Goal: Check status: Check status

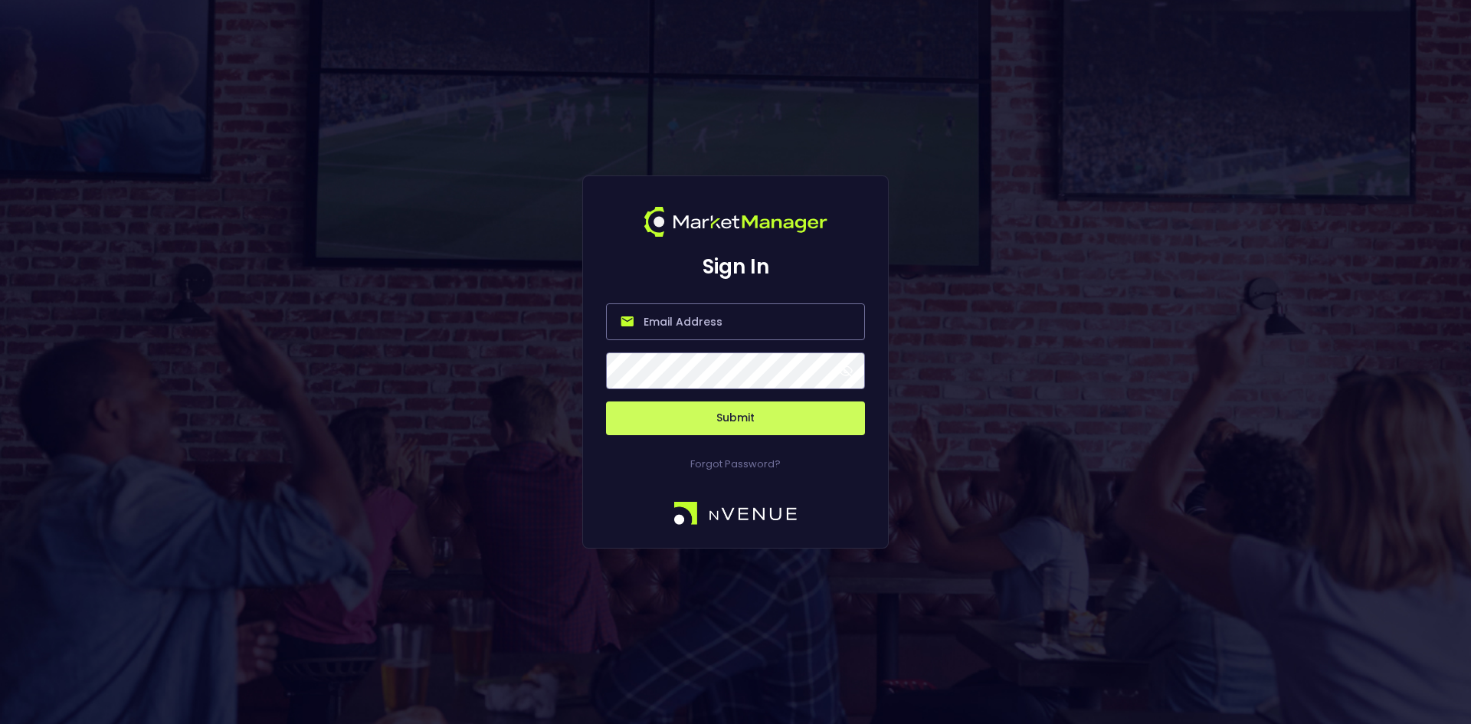
click at [734, 317] on input "email" at bounding box center [735, 321] width 259 height 37
type input "o"
type input "[EMAIL_ADDRESS][DOMAIN_NAME]"
click at [751, 397] on form "[EMAIL_ADDRESS][DOMAIN_NAME] Submit" at bounding box center [735, 360] width 259 height 150
click at [747, 414] on button "Submit" at bounding box center [735, 418] width 259 height 34
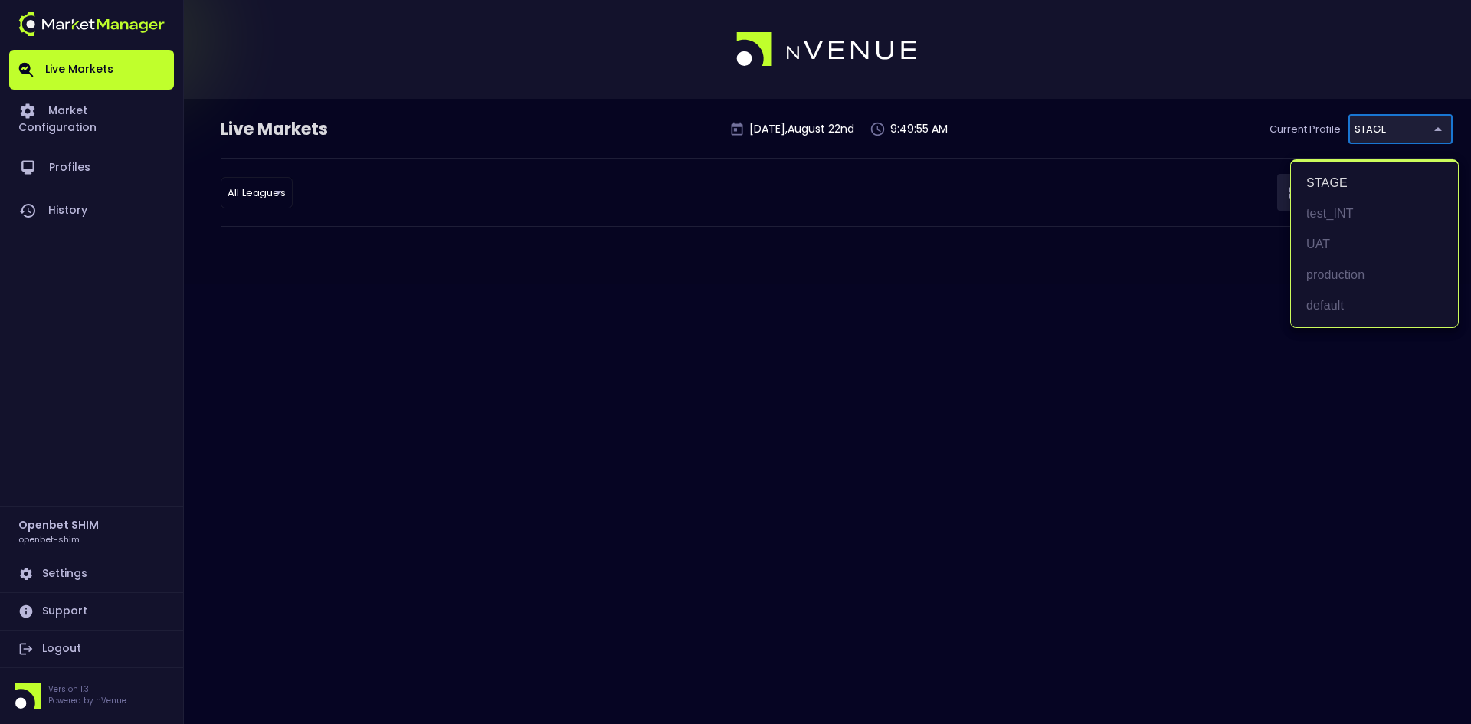
click at [1388, 126] on body "Live Markets Market Configuration Profiles History Openbet SHIM openbet-shim Se…" at bounding box center [735, 362] width 1471 height 724
click at [620, 311] on div at bounding box center [735, 362] width 1471 height 724
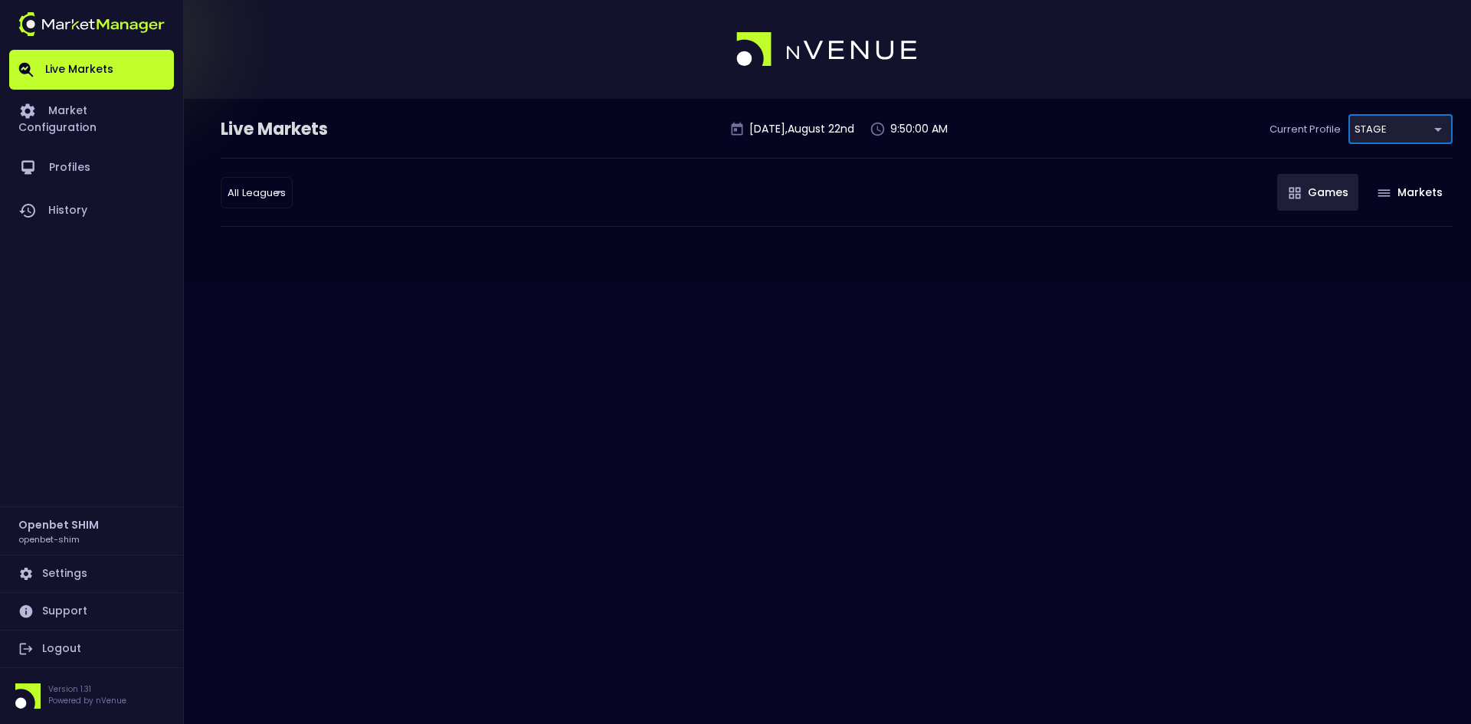
click at [1390, 125] on body "Live Markets Market Configuration Profiles History Openbet SHIM openbet-shim Se…" at bounding box center [735, 362] width 1471 height 724
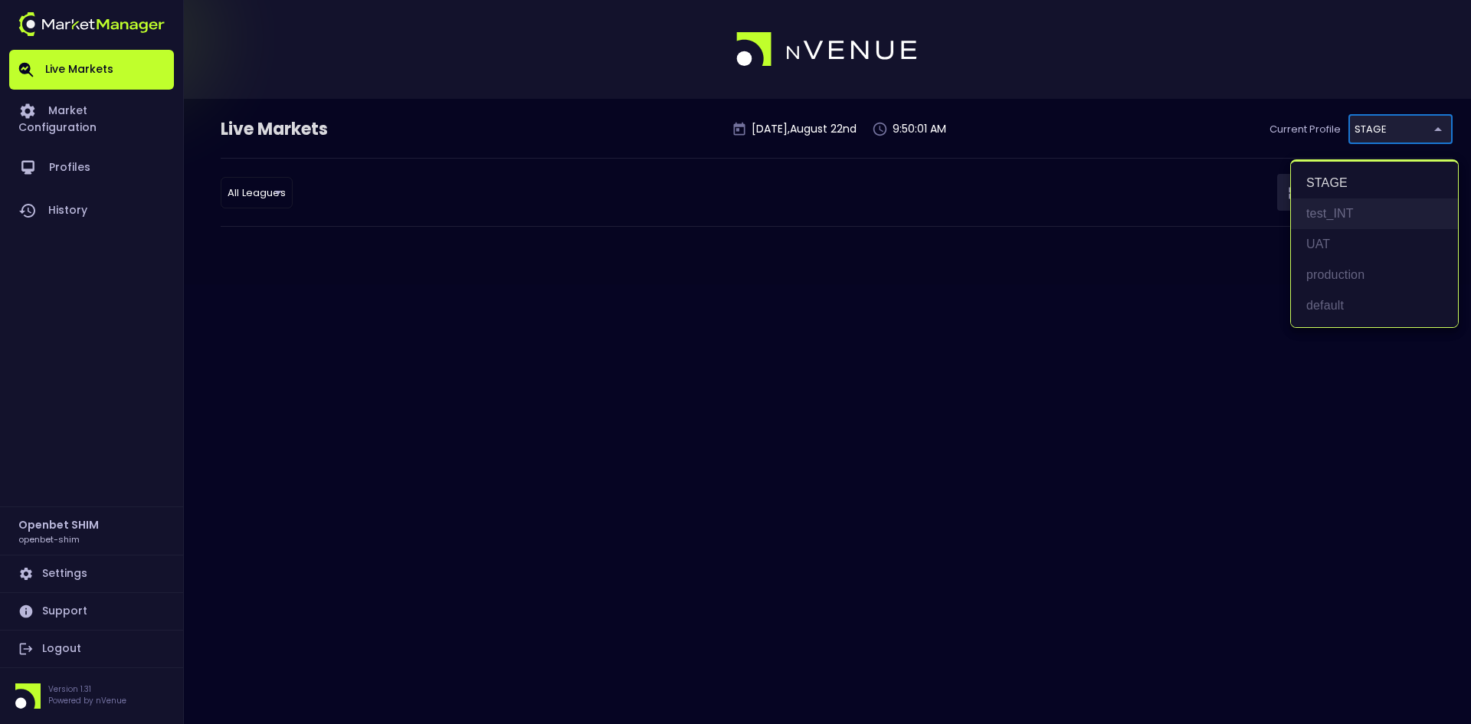
click at [1354, 208] on li "test_INT" at bounding box center [1374, 213] width 167 height 31
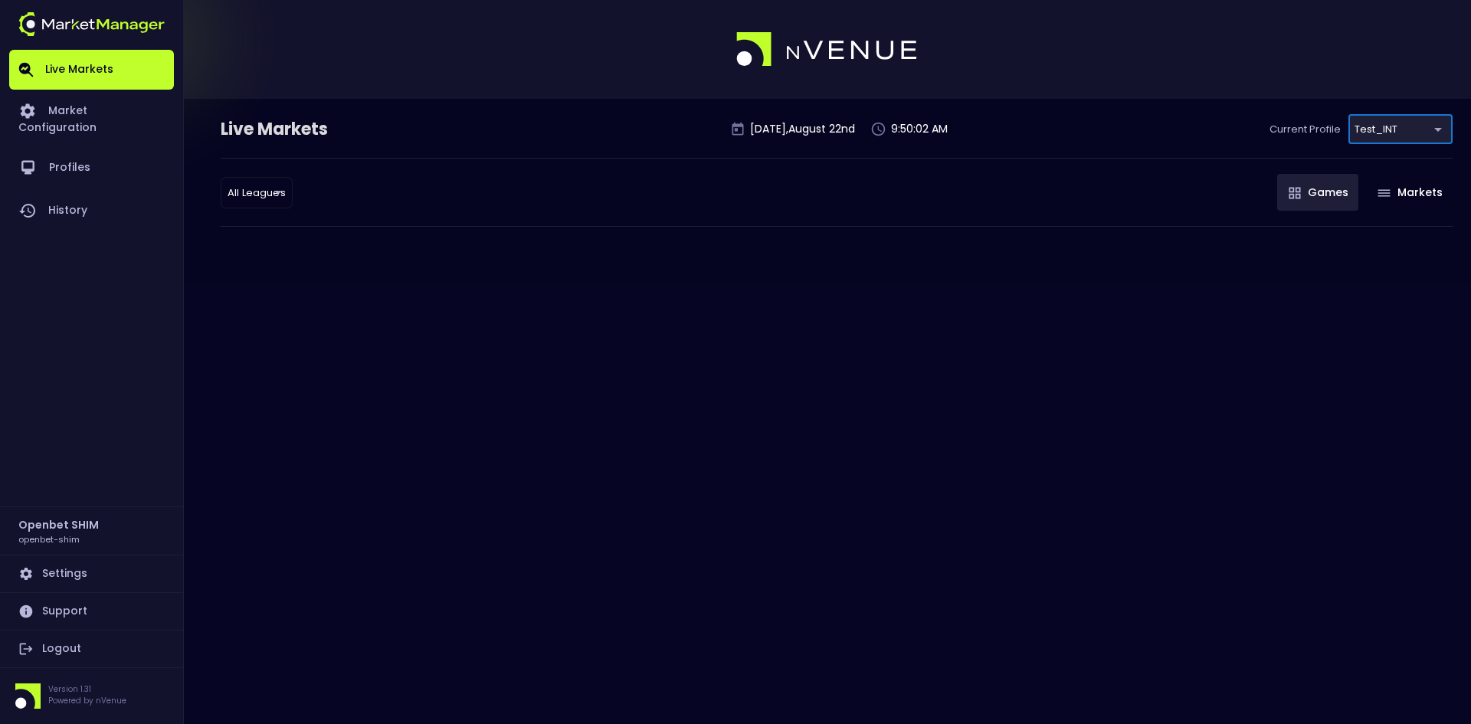
click at [1390, 130] on body "Live Markets Market Configuration Profiles History Openbet SHIM openbet-shim Se…" at bounding box center [735, 362] width 1471 height 724
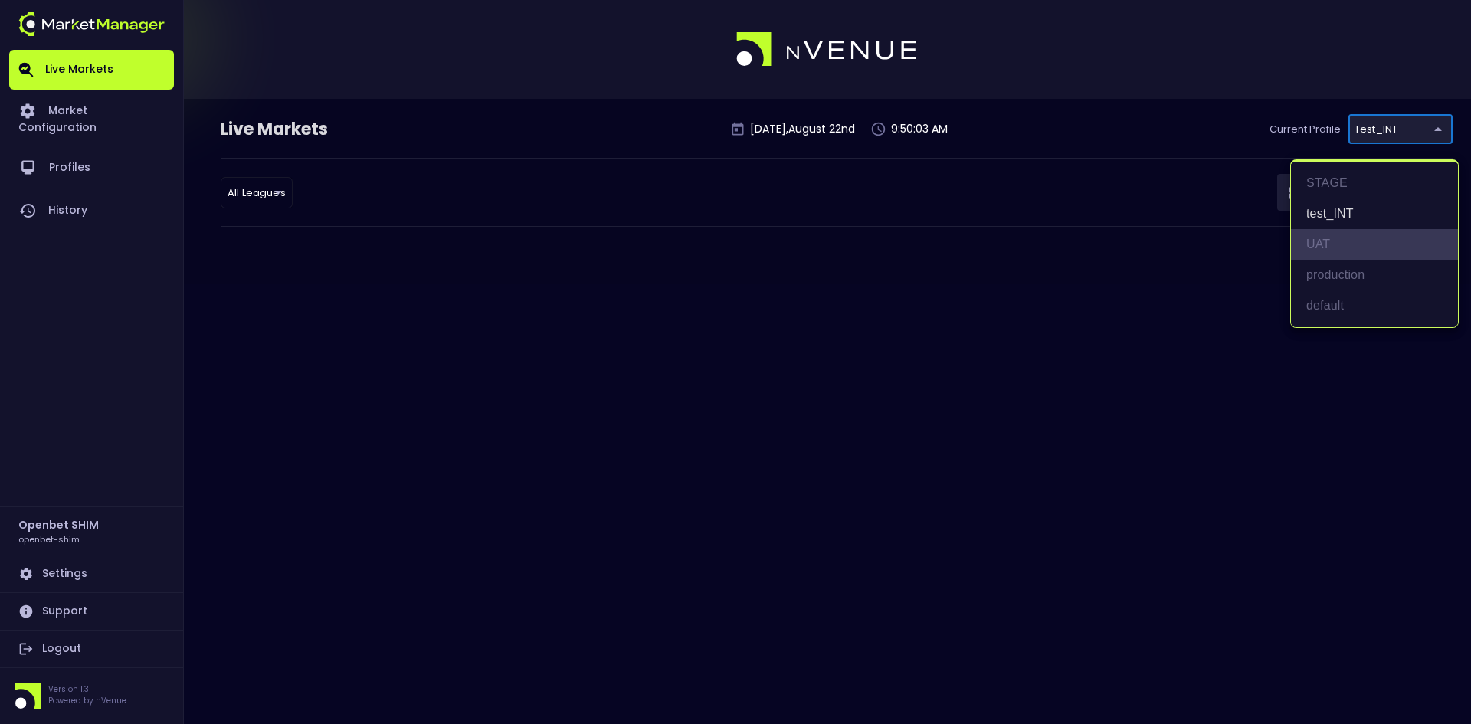
click at [1344, 239] on li "UAT" at bounding box center [1374, 244] width 167 height 31
click at [1391, 130] on body "Live Markets Market Configuration Profiles History Openbet SHIM openbet-shim Se…" at bounding box center [735, 362] width 1471 height 724
click at [1350, 272] on li "production" at bounding box center [1374, 275] width 167 height 31
type input "2a6abf63-c314-44e9-bba0-df9808dfb38b"
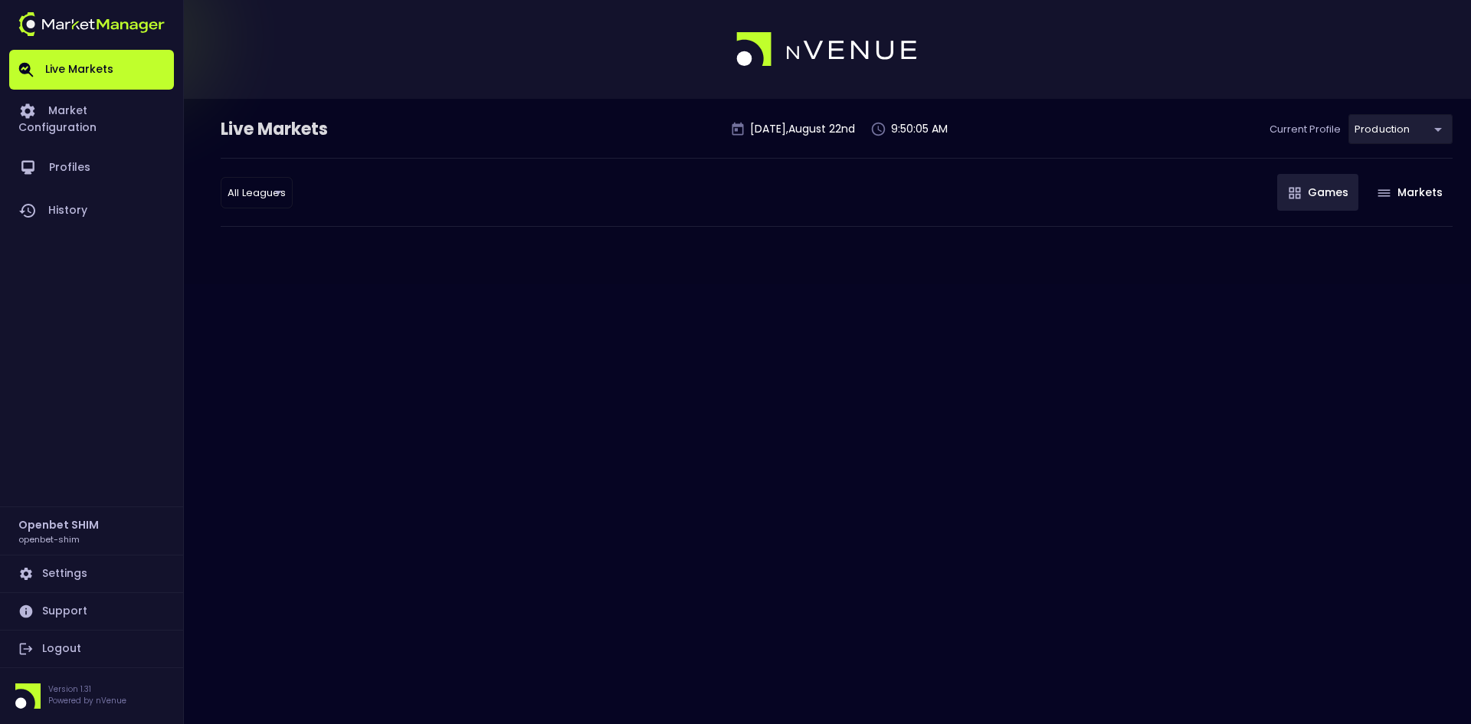
click at [1044, 315] on div "Live Markets [DATE] 9:50:05 AM Current Profile production 2a6abf63-c314-44e9-bb…" at bounding box center [735, 362] width 1471 height 724
click at [57, 194] on link "History" at bounding box center [91, 210] width 165 height 43
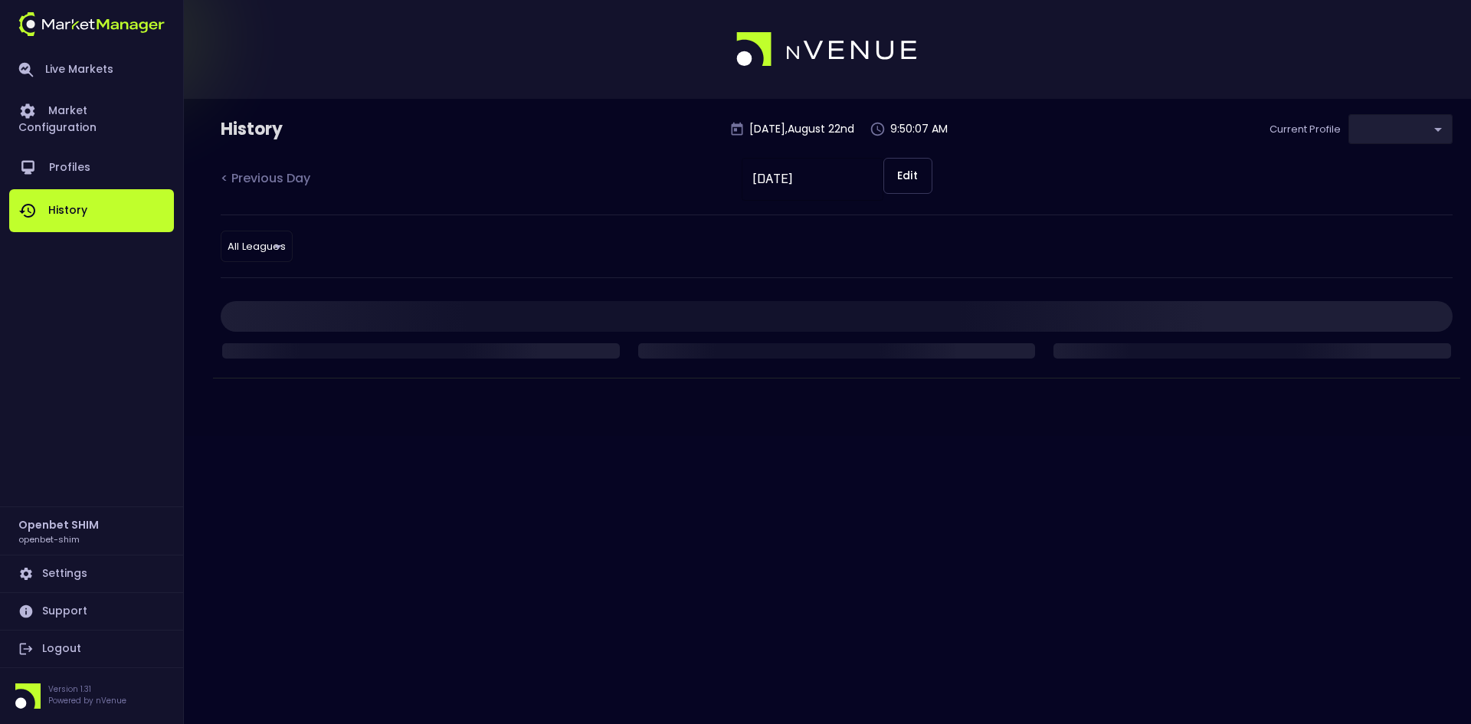
type input "2a6abf63-c314-44e9-bba0-df9808dfb38b"
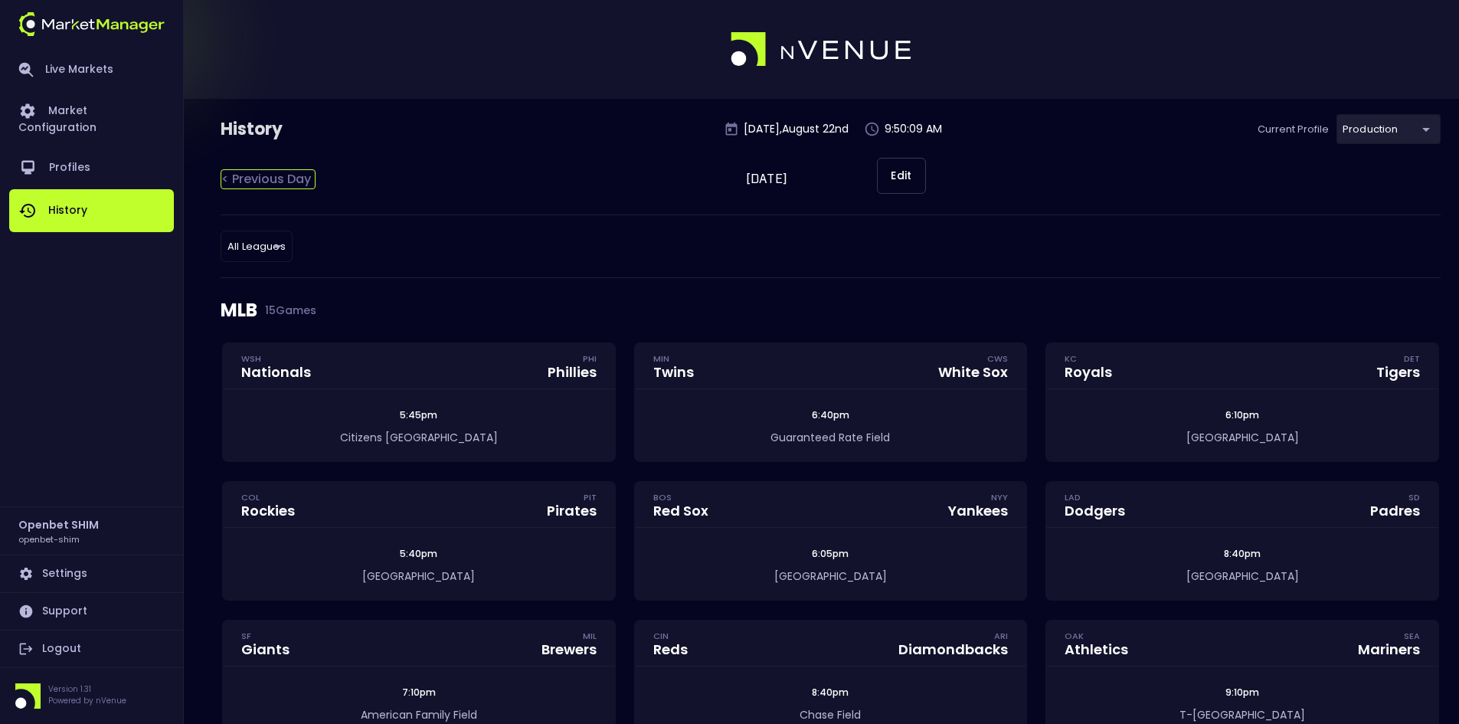
click at [282, 182] on div "< Previous Day" at bounding box center [268, 179] width 95 height 20
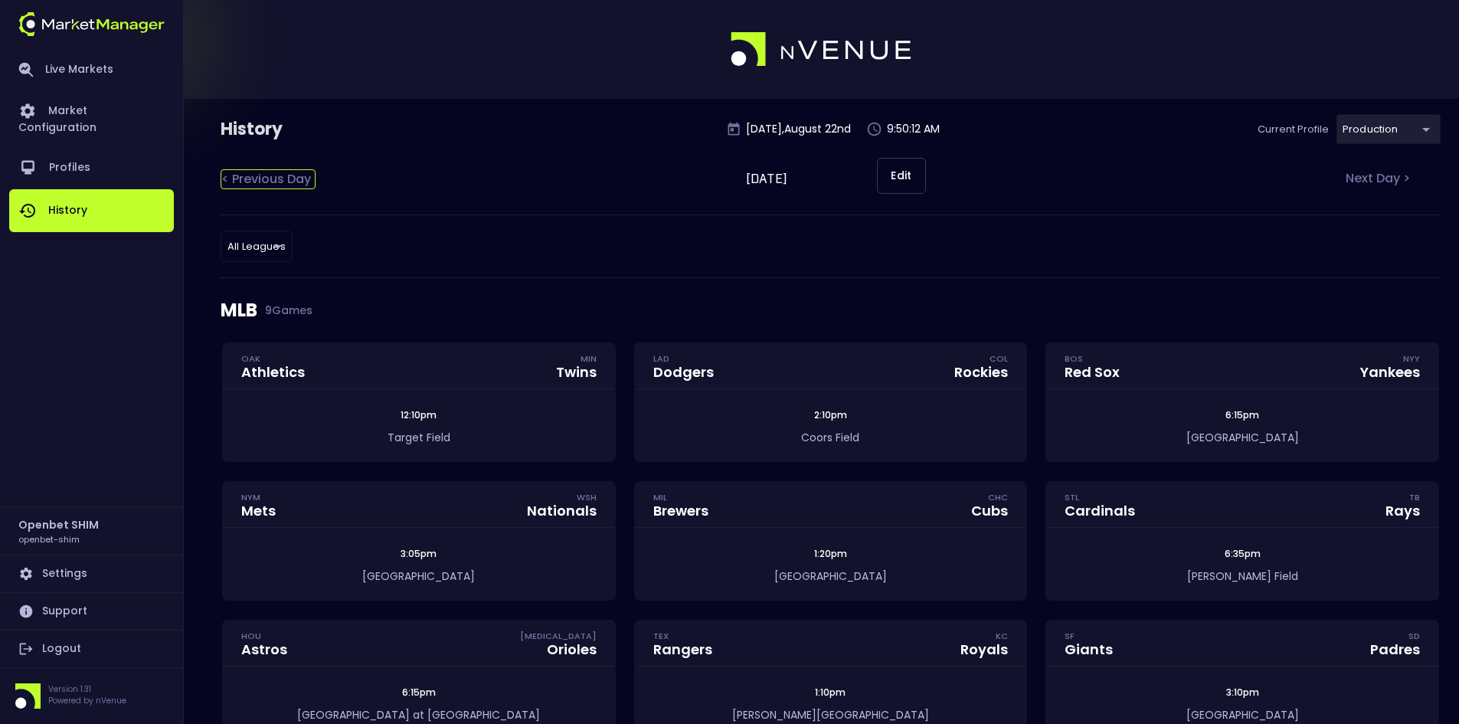
click at [280, 183] on div "< Previous Day" at bounding box center [268, 179] width 95 height 20
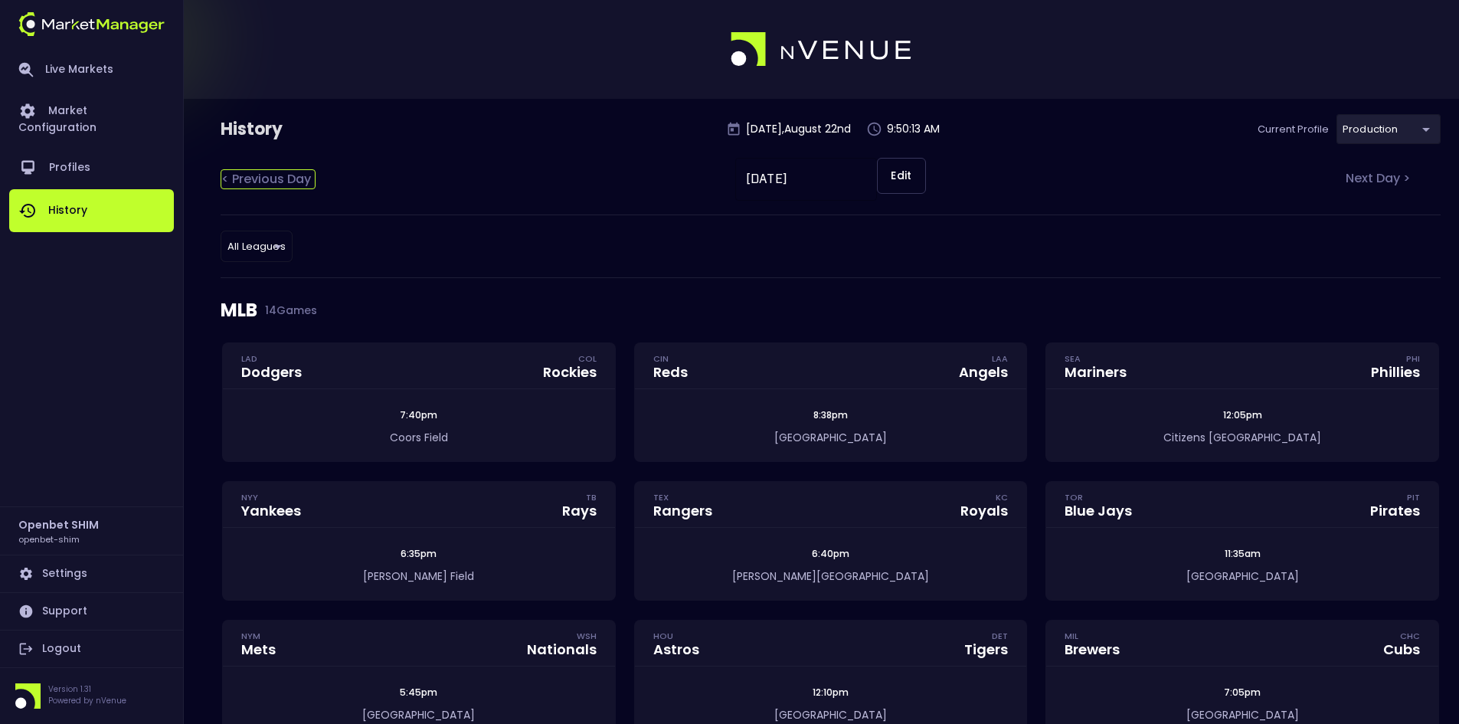
click at [280, 183] on div "< Previous Day" at bounding box center [268, 179] width 95 height 20
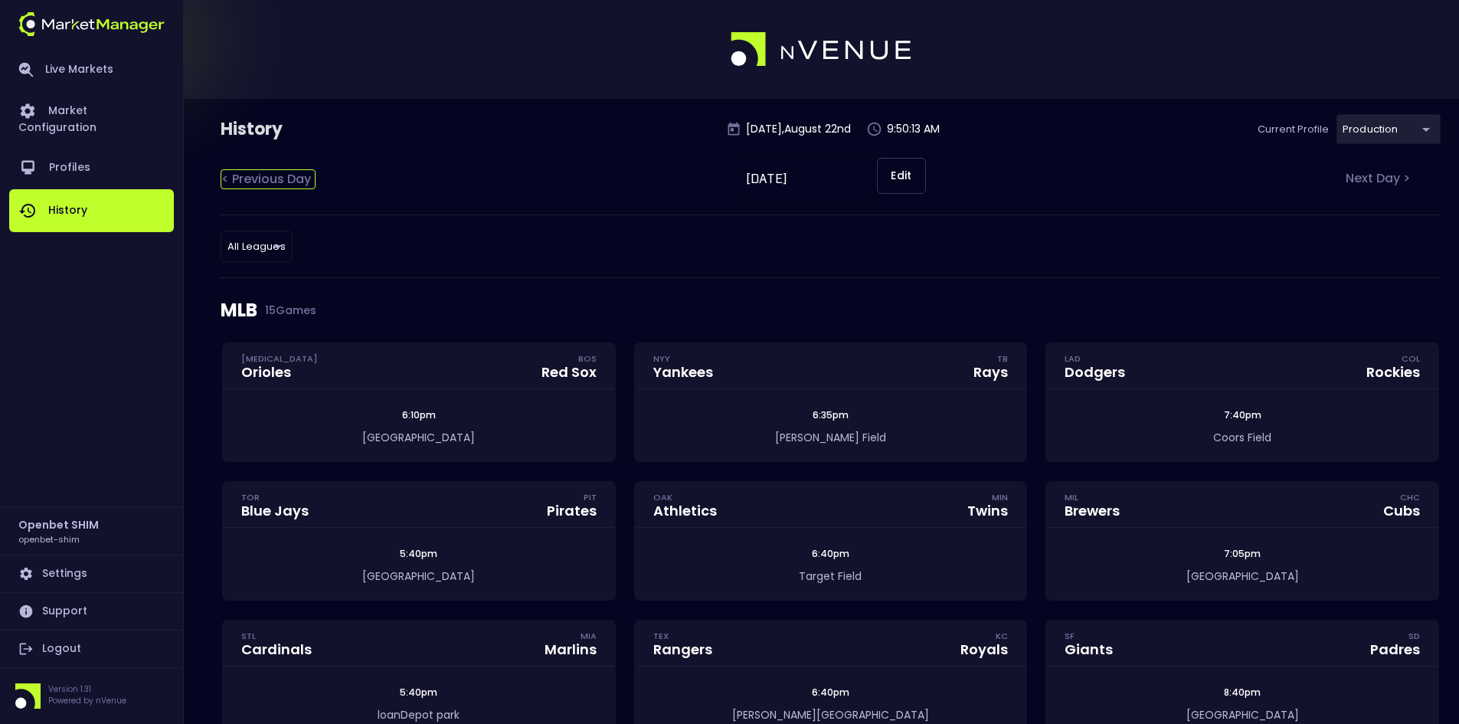
click at [280, 183] on div "< Previous Day" at bounding box center [268, 179] width 95 height 20
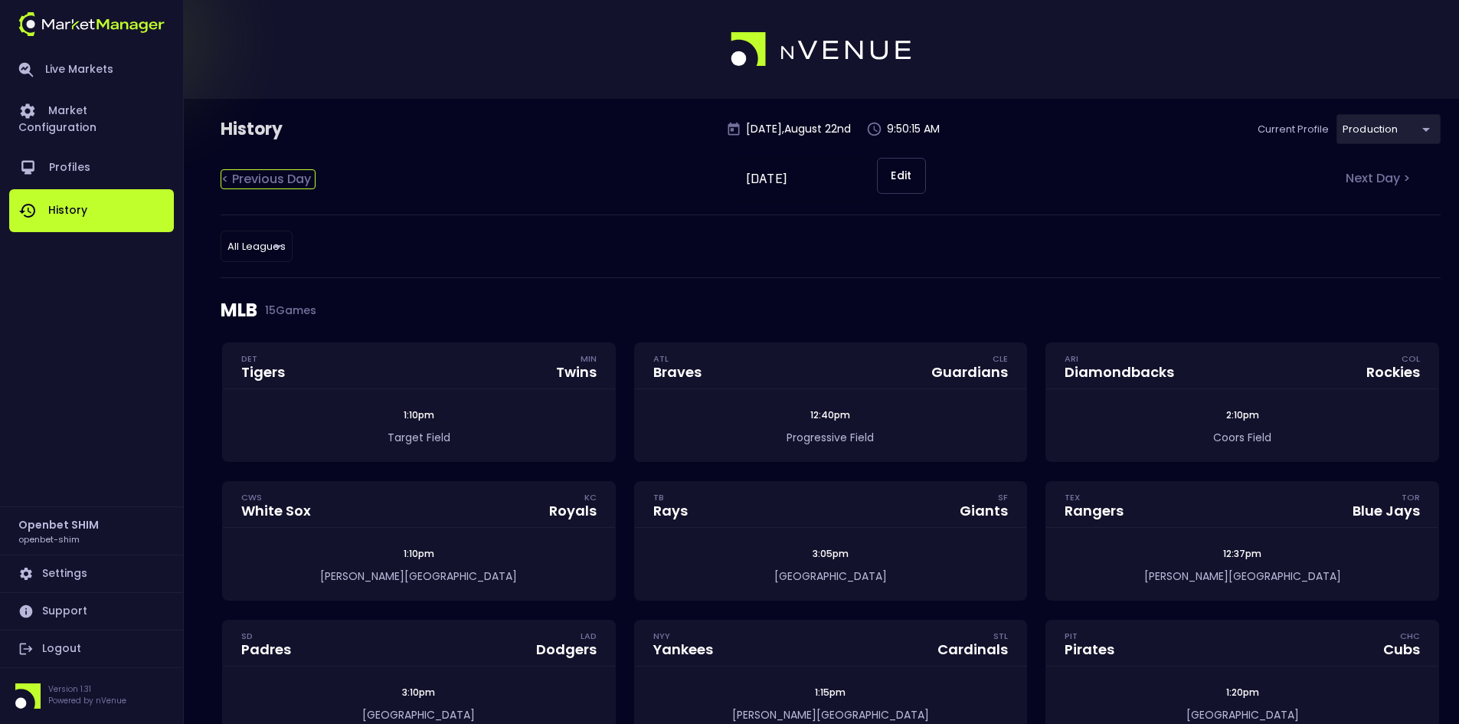
click at [280, 183] on div "< Previous Day" at bounding box center [268, 179] width 95 height 20
type input "[DATE]"
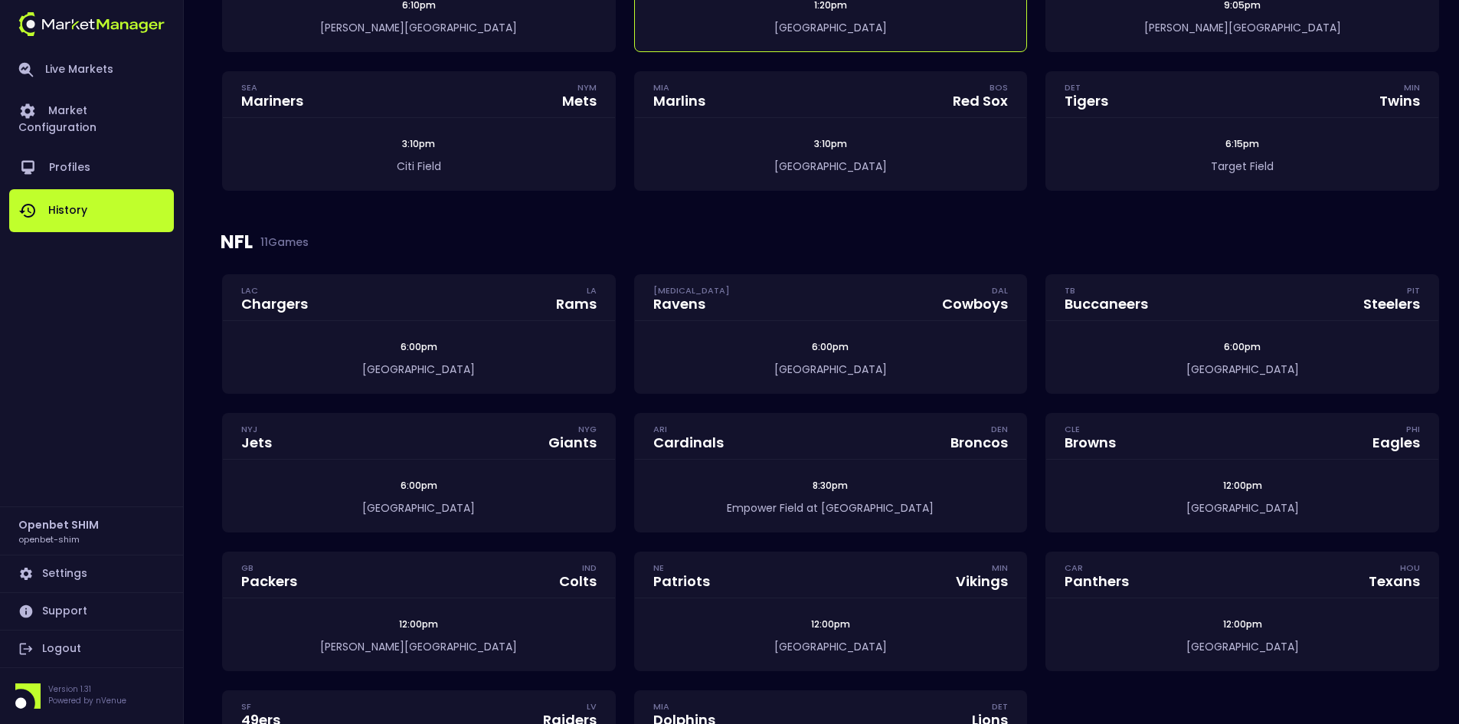
scroll to position [919, 0]
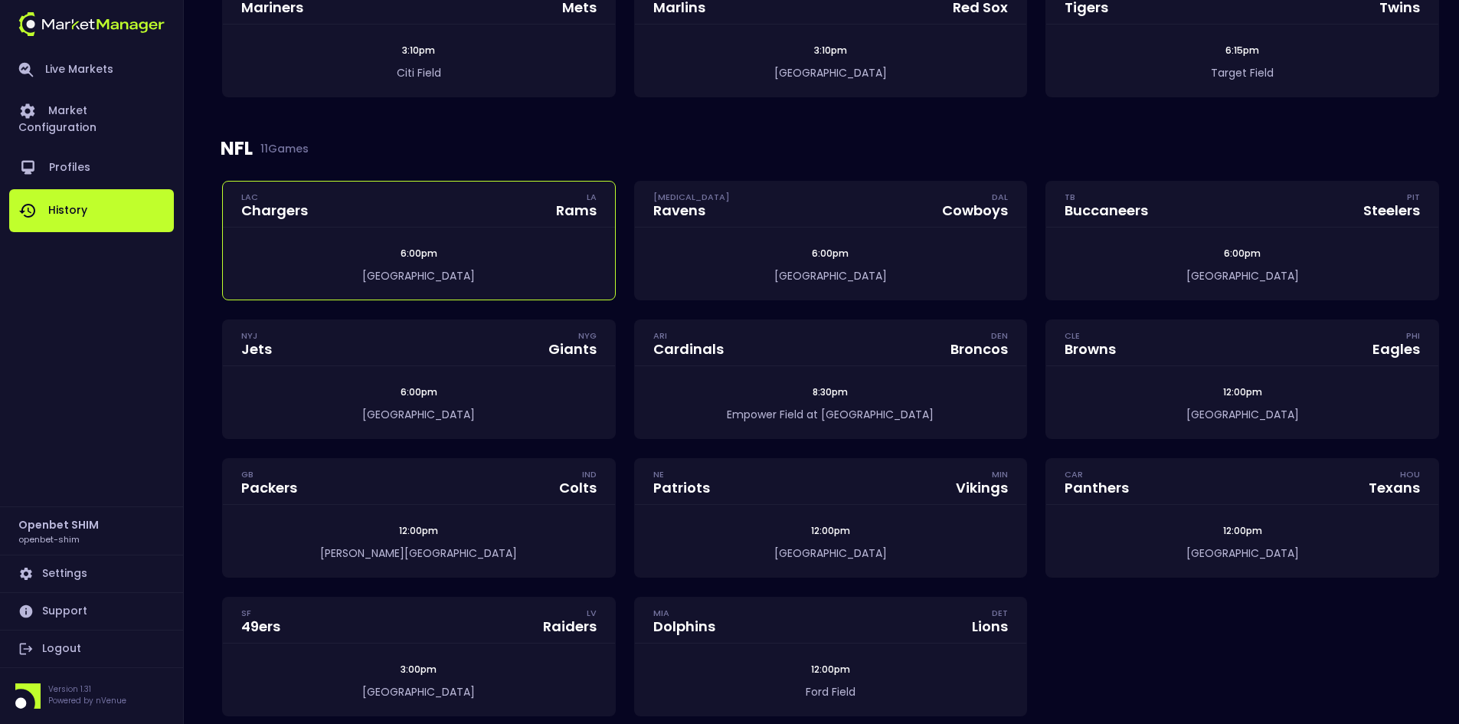
click at [475, 248] on div "6:00pm" at bounding box center [419, 254] width 392 height 14
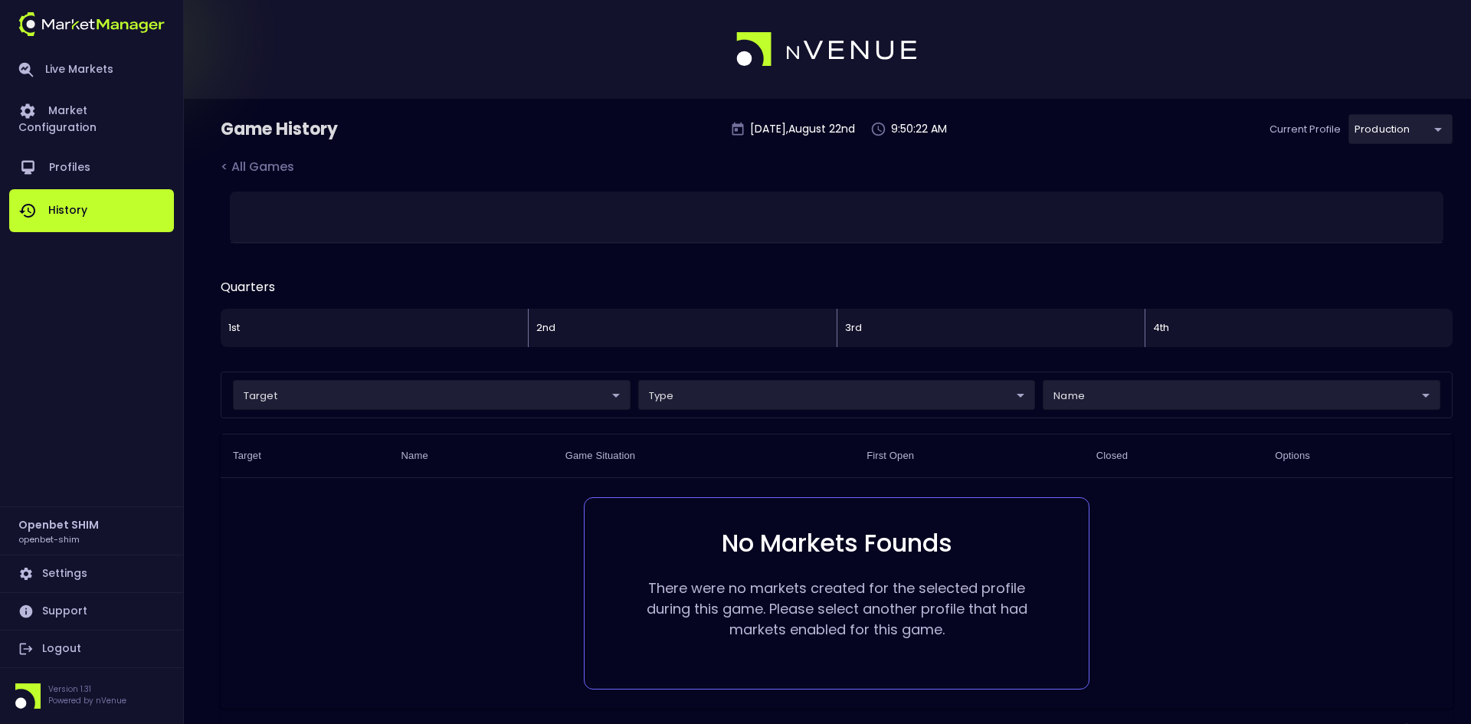
click at [1381, 138] on body "Live Markets Market Configuration Profiles History Openbet SHIM openbet-shim Se…" at bounding box center [735, 392] width 1471 height 785
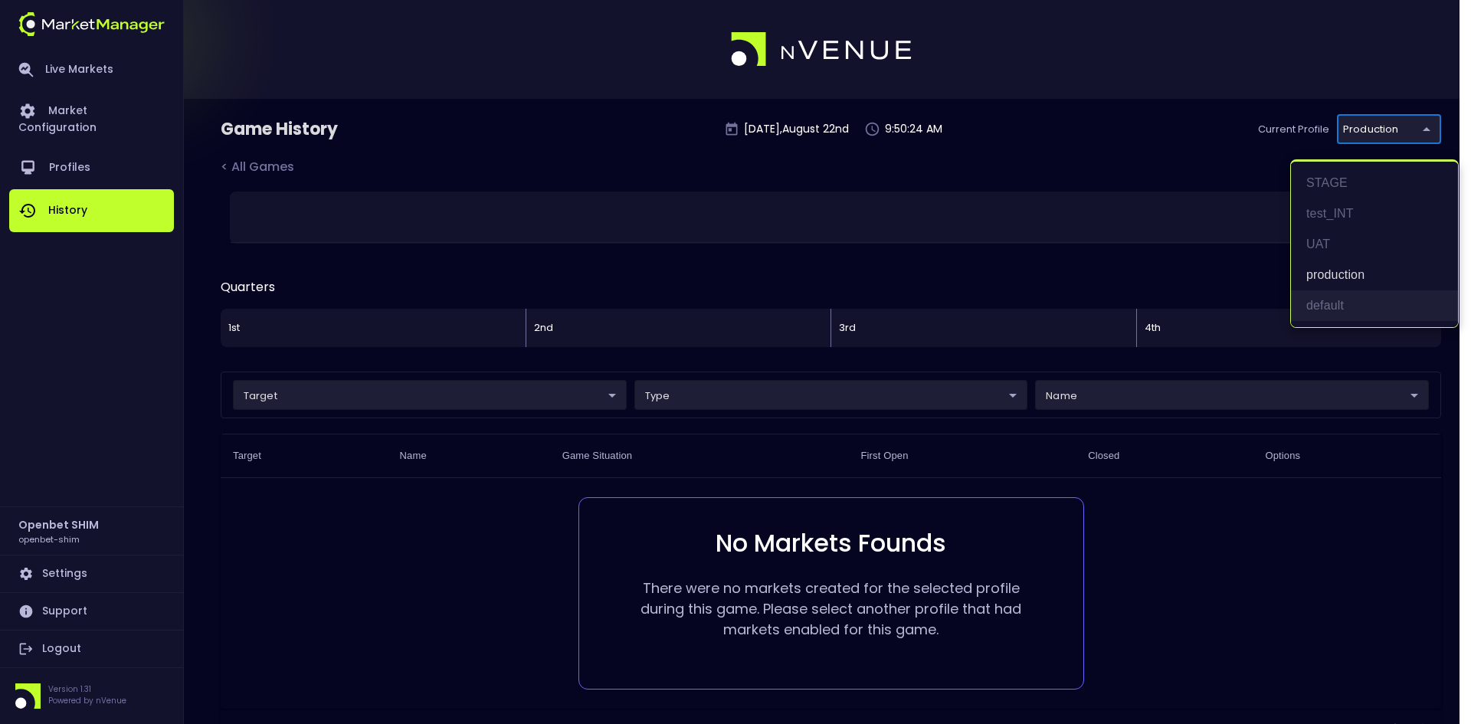
click at [1335, 307] on li "default" at bounding box center [1374, 305] width 167 height 31
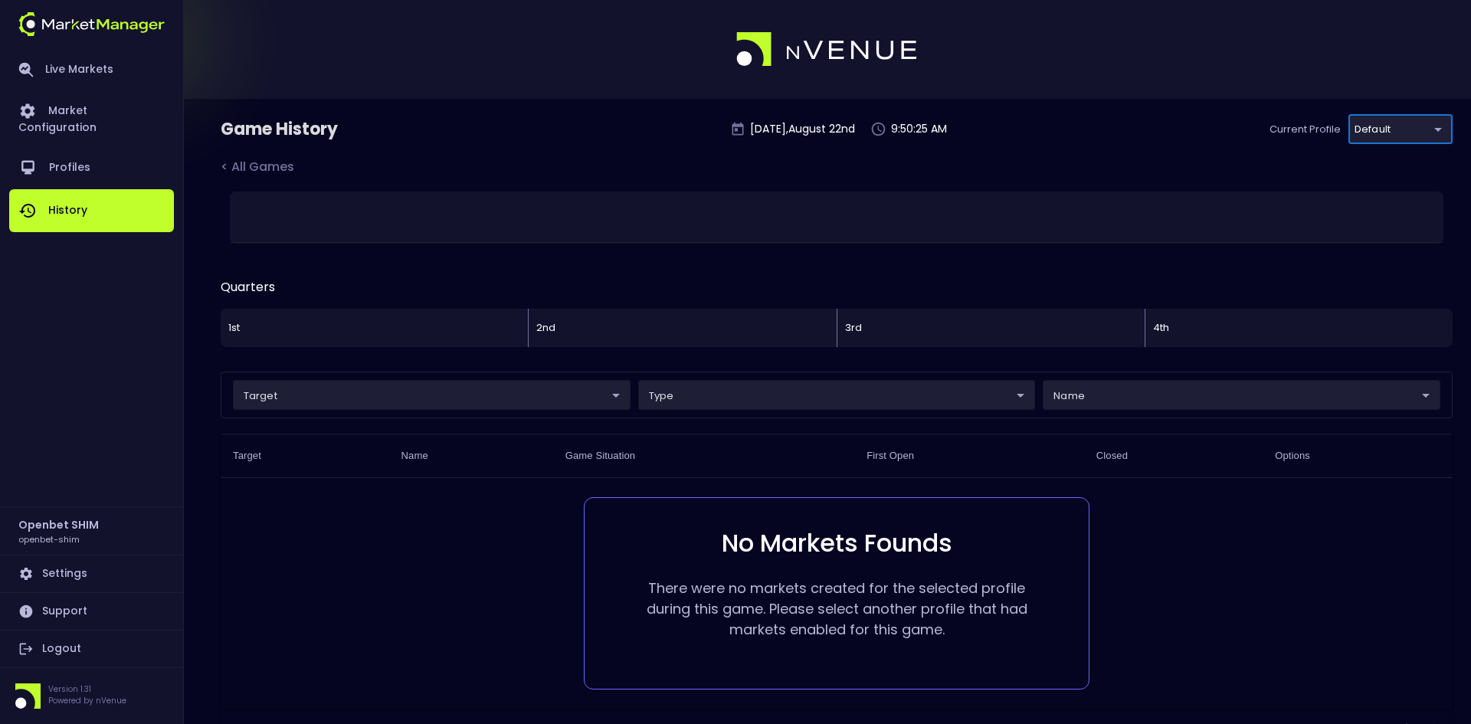
click at [1375, 132] on body "Live Markets Market Configuration Profiles History Openbet SHIM openbet-shim Se…" at bounding box center [735, 392] width 1471 height 785
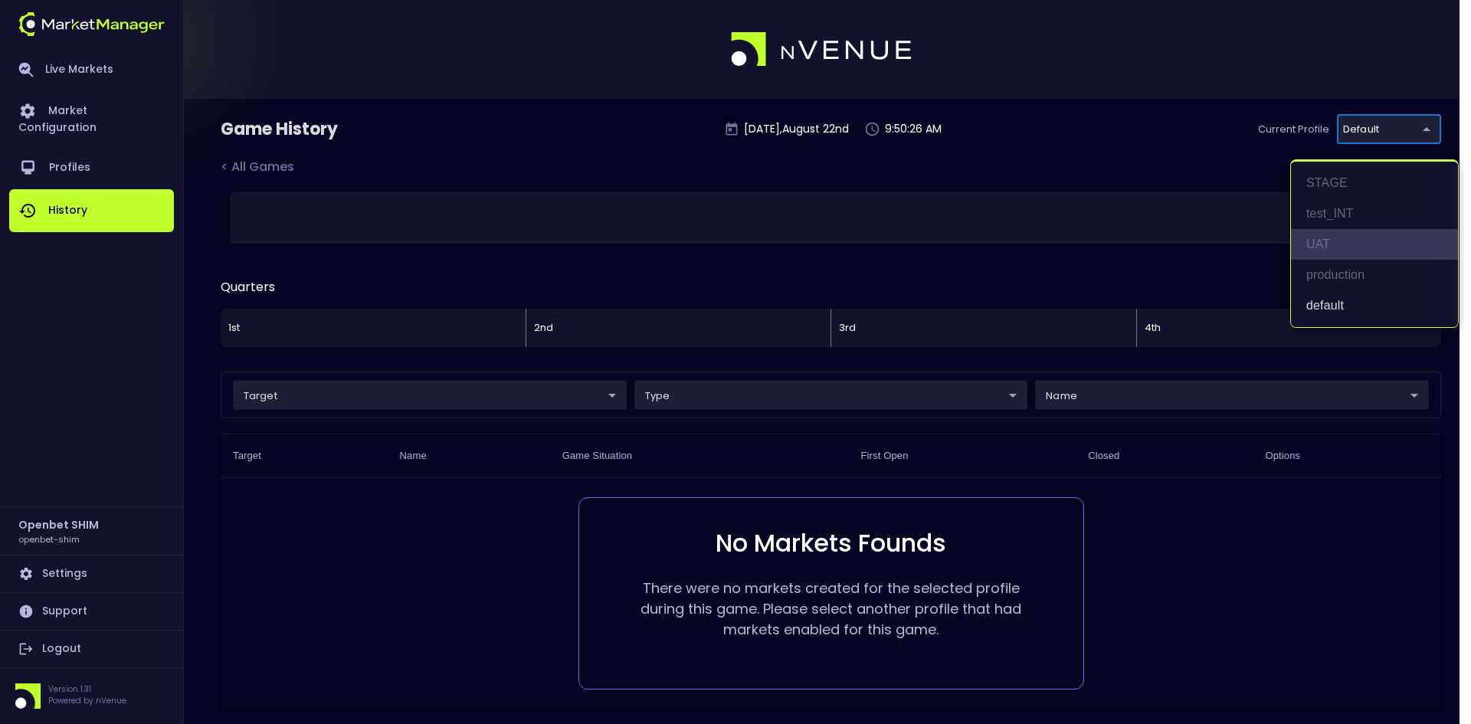
click at [1331, 237] on li "UAT" at bounding box center [1374, 244] width 167 height 31
click at [1363, 133] on body "Live Markets Market Configuration Profiles History Openbet SHIM openbet-shim Se…" at bounding box center [735, 392] width 1471 height 785
click at [1335, 212] on li "test_INT" at bounding box center [1374, 213] width 167 height 31
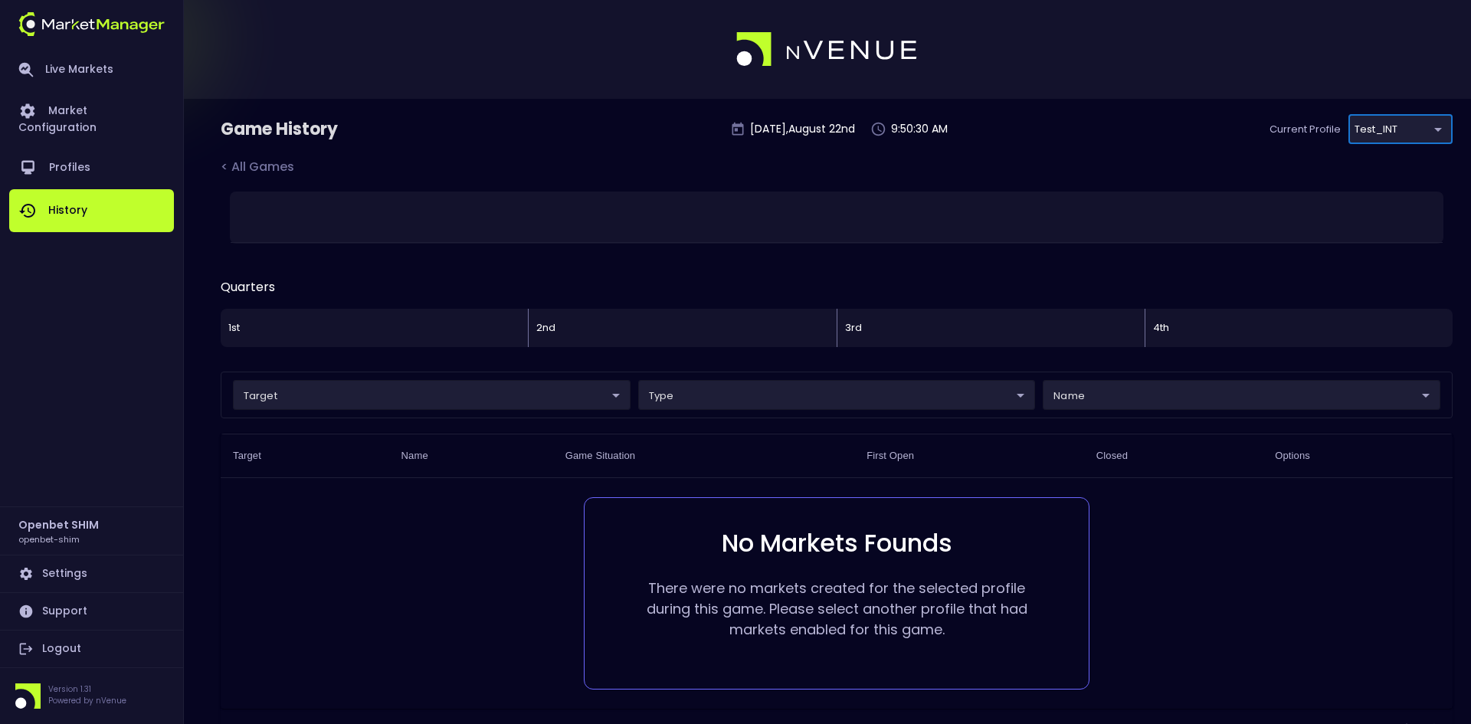
click at [1365, 127] on body "Live Markets Market Configuration Profiles History Openbet SHIM openbet-shim Se…" at bounding box center [735, 392] width 1471 height 785
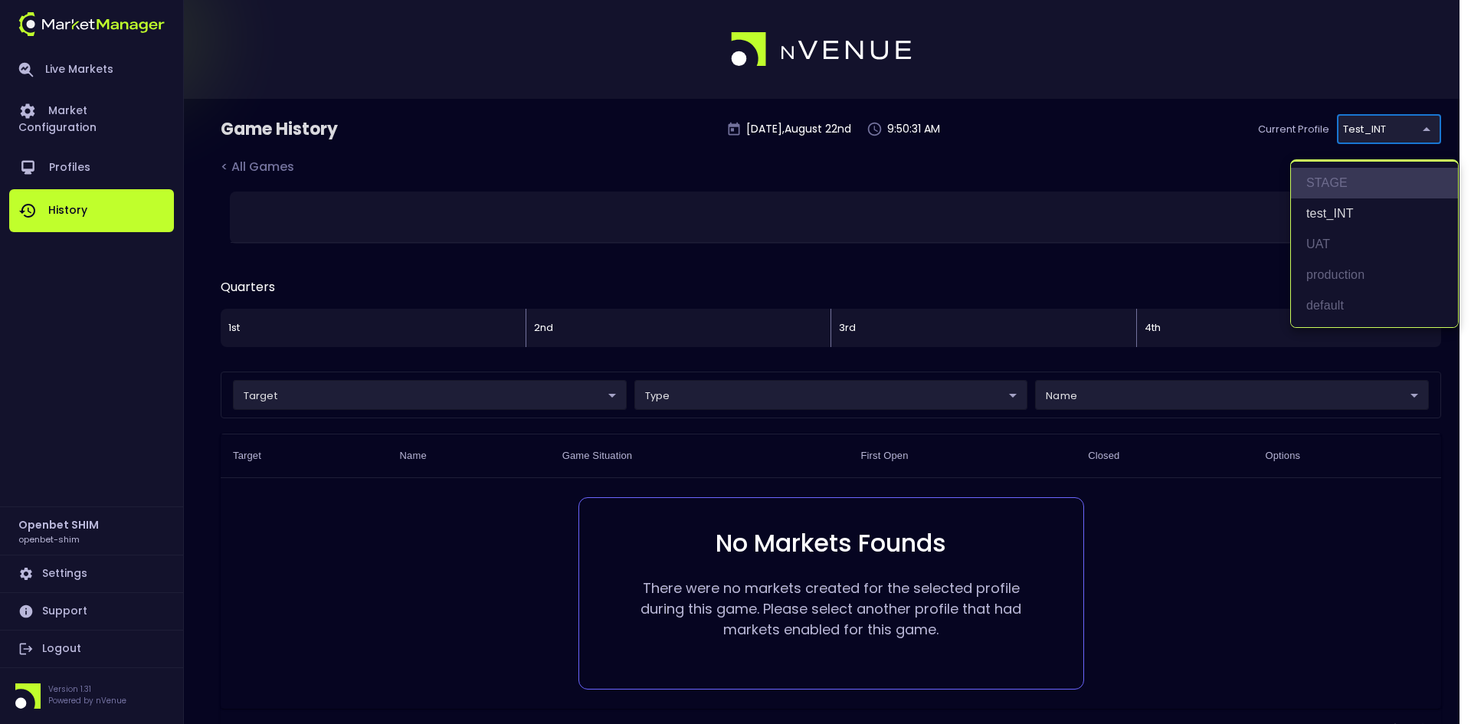
click at [1341, 179] on li "STAGE" at bounding box center [1374, 183] width 167 height 31
type input "04a2ae1d-a1ce-4693-adc0-1b4c1732d28c"
